Goal: Book appointment/travel/reservation

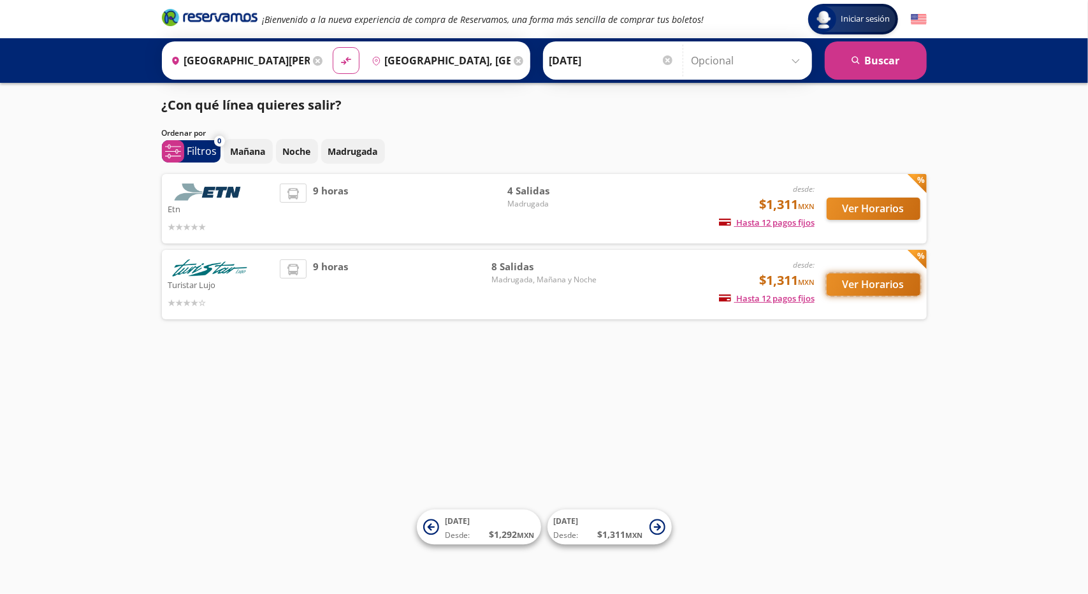
click at [861, 282] on button "Ver Horarios" at bounding box center [874, 285] width 94 height 22
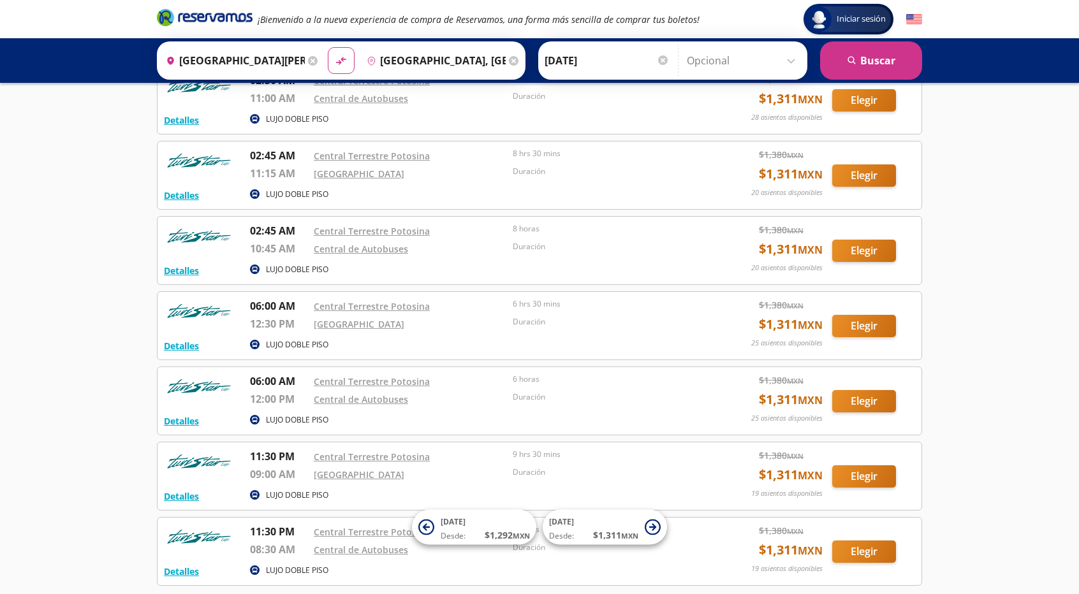
scroll to position [158, 0]
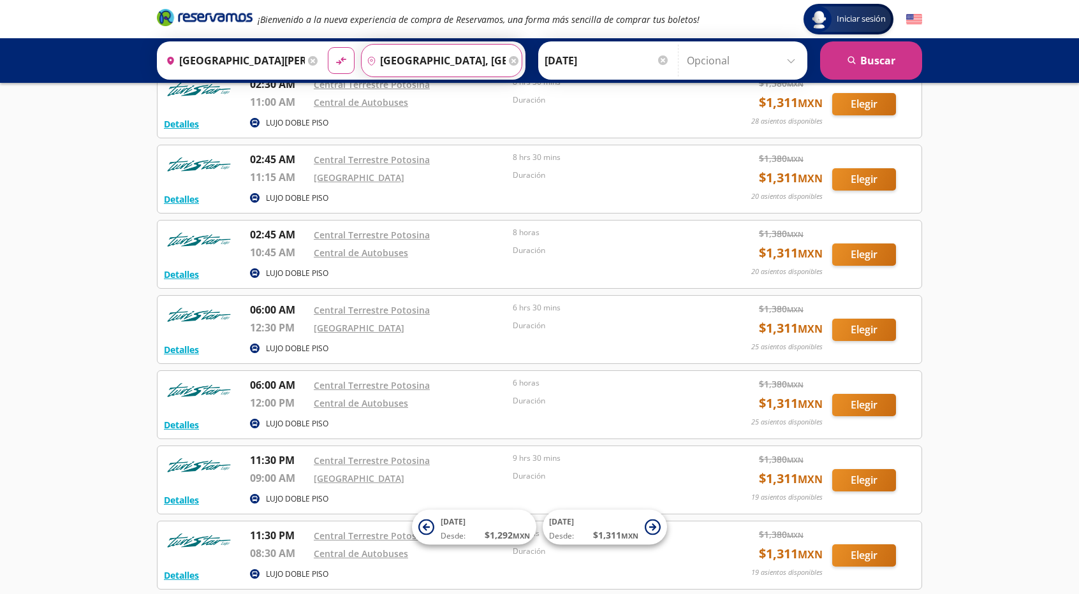
click at [423, 62] on input "[GEOGRAPHIC_DATA], [GEOGRAPHIC_DATA][PERSON_NAME]" at bounding box center [434, 61] width 144 height 32
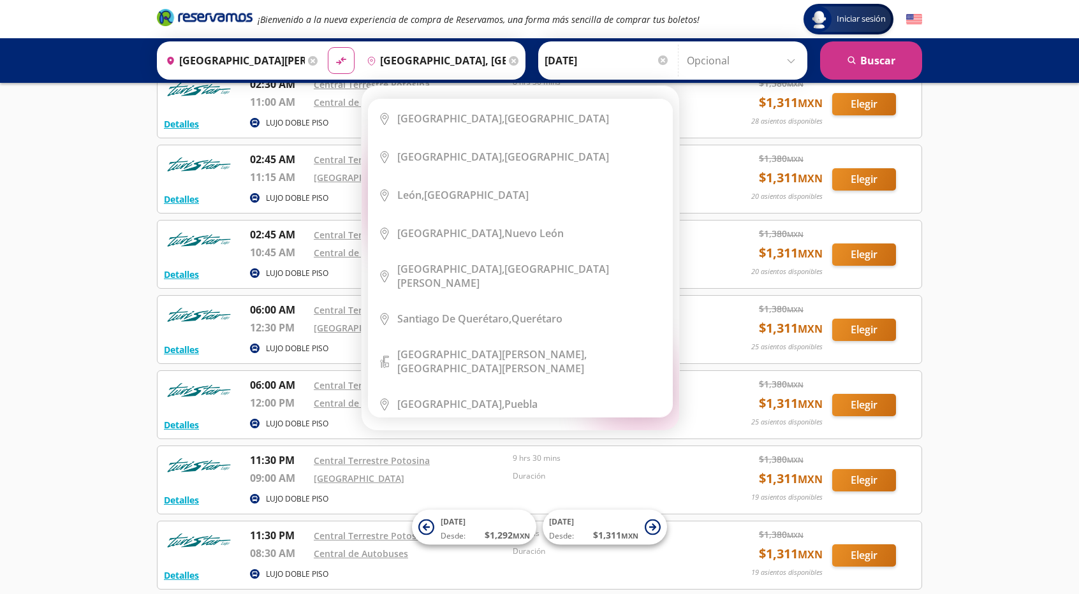
click at [509, 57] on icon at bounding box center [514, 61] width 10 height 10
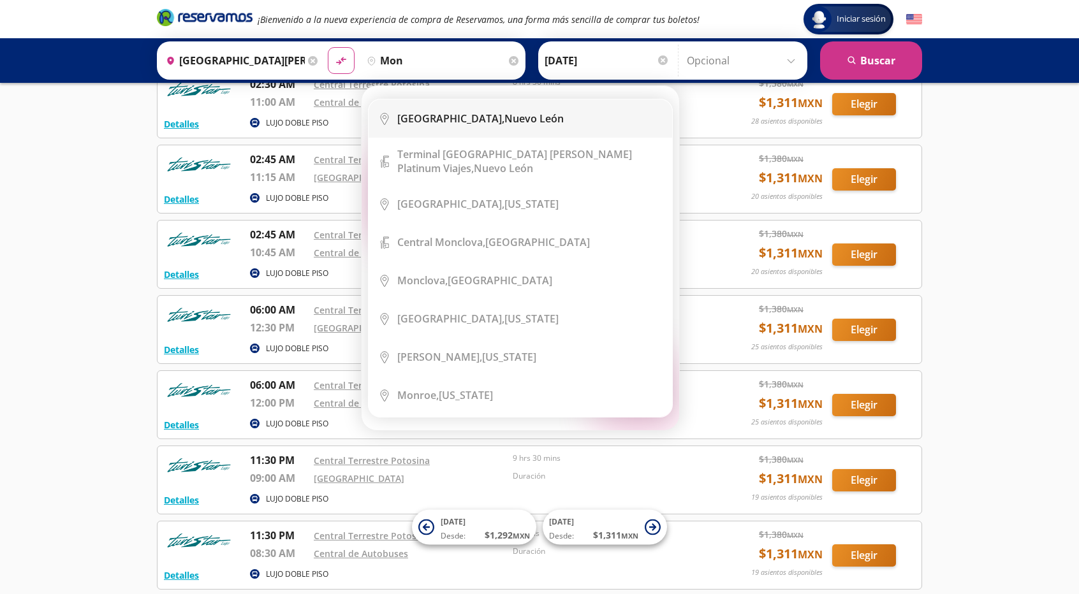
click at [516, 136] on li "City Icon [GEOGRAPHIC_DATA], [GEOGRAPHIC_DATA][PERSON_NAME]" at bounding box center [521, 118] width 304 height 38
type input "[GEOGRAPHIC_DATA], [GEOGRAPHIC_DATA][PERSON_NAME]"
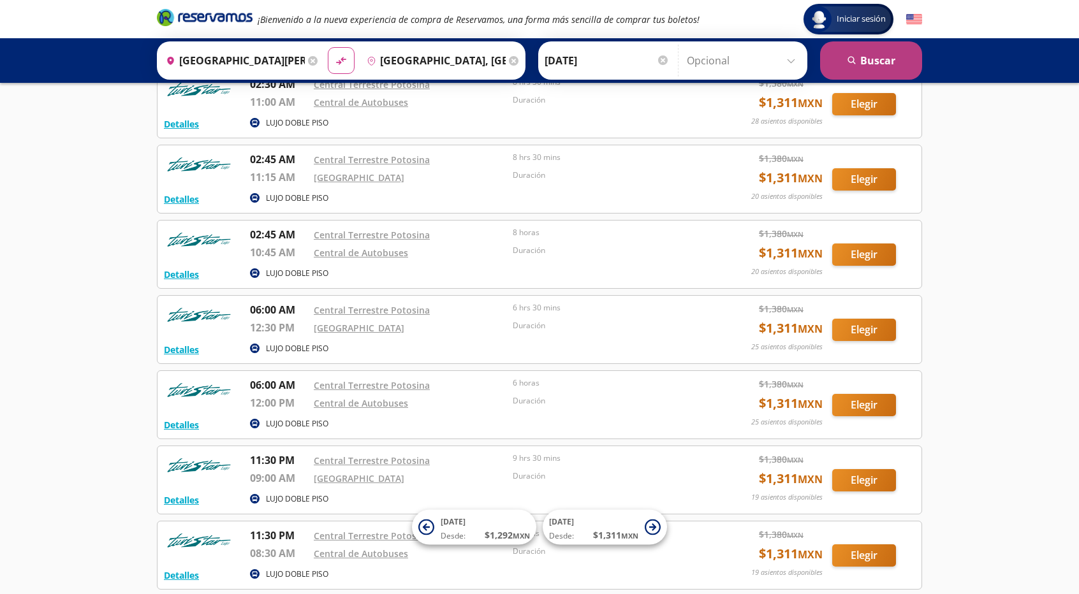
click at [881, 60] on button "search [GEOGRAPHIC_DATA]" at bounding box center [871, 60] width 102 height 38
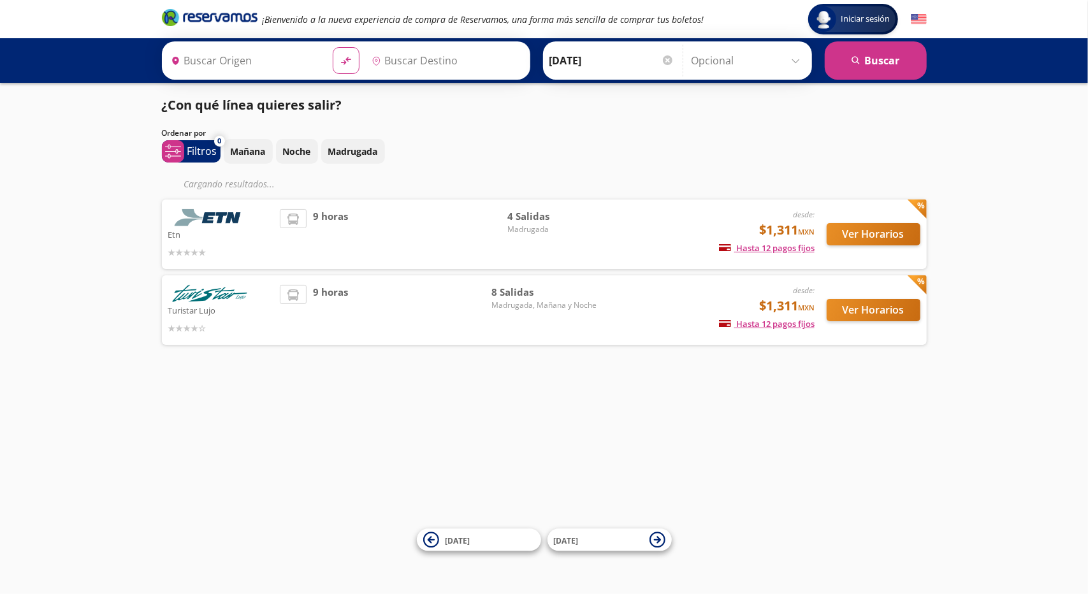
type input "[GEOGRAPHIC_DATA], [GEOGRAPHIC_DATA][PERSON_NAME]"
type input "[GEOGRAPHIC_DATA][PERSON_NAME], [GEOGRAPHIC_DATA][PERSON_NAME]"
click at [522, 305] on span "Madrugada, Mañana y Noche" at bounding box center [544, 305] width 105 height 11
